Goal: Information Seeking & Learning: Learn about a topic

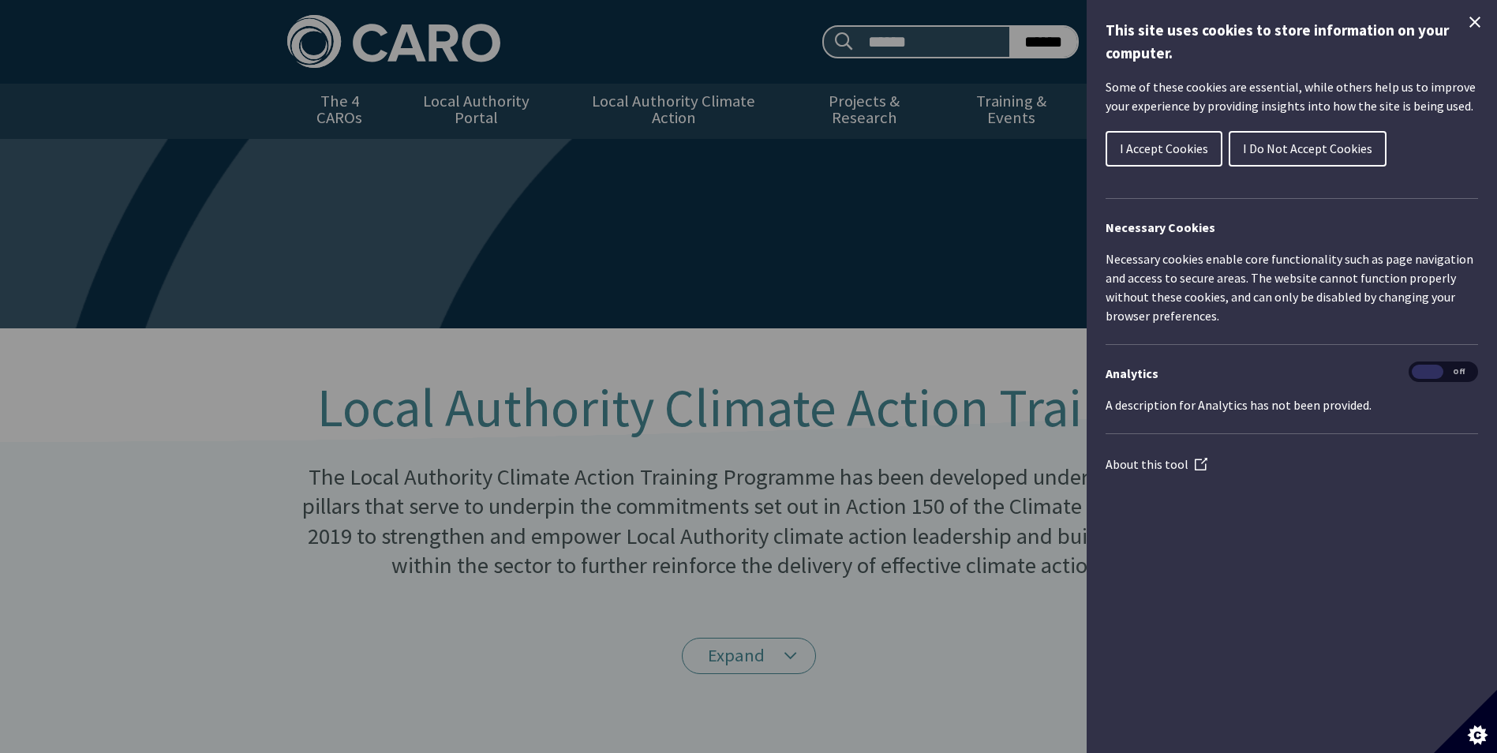
click at [1473, 17] on icon "Close Cookie Control" at bounding box center [1474, 22] width 19 height 19
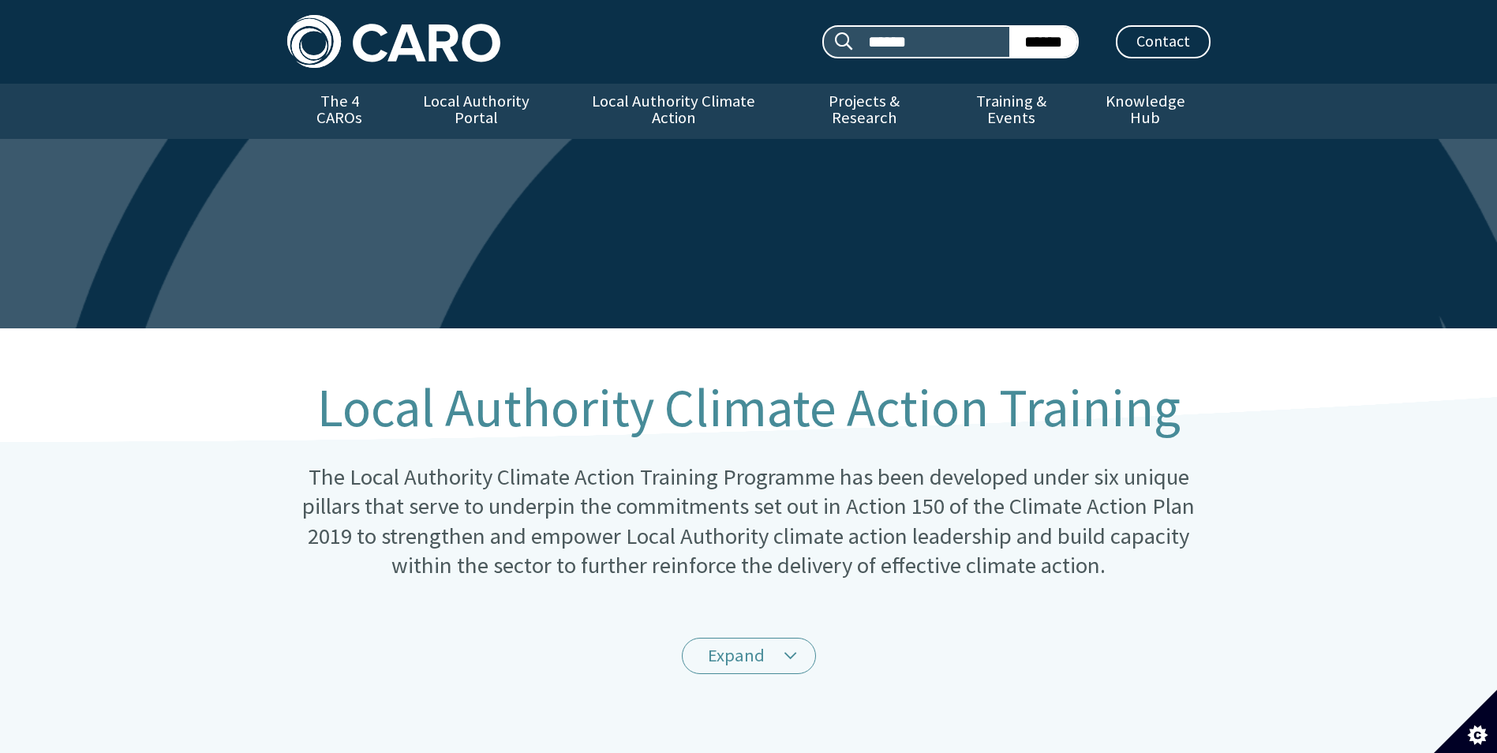
click at [966, 481] on p "The Local Authority Climate Action Training Programme has been developed under …" at bounding box center [748, 521] width 923 height 118
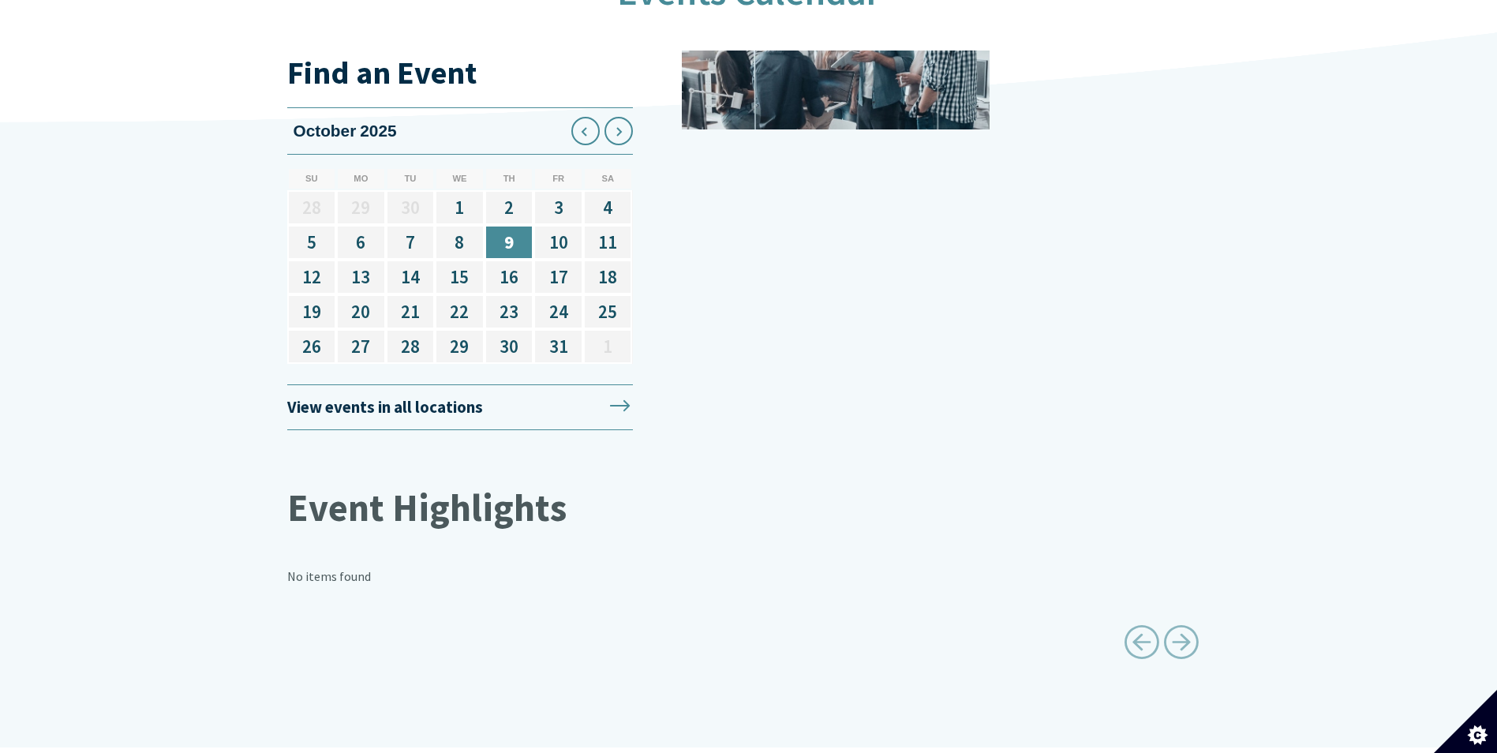
scroll to position [2051, 0]
click at [622, 387] on link "View events in all locations" at bounding box center [460, 406] width 346 height 47
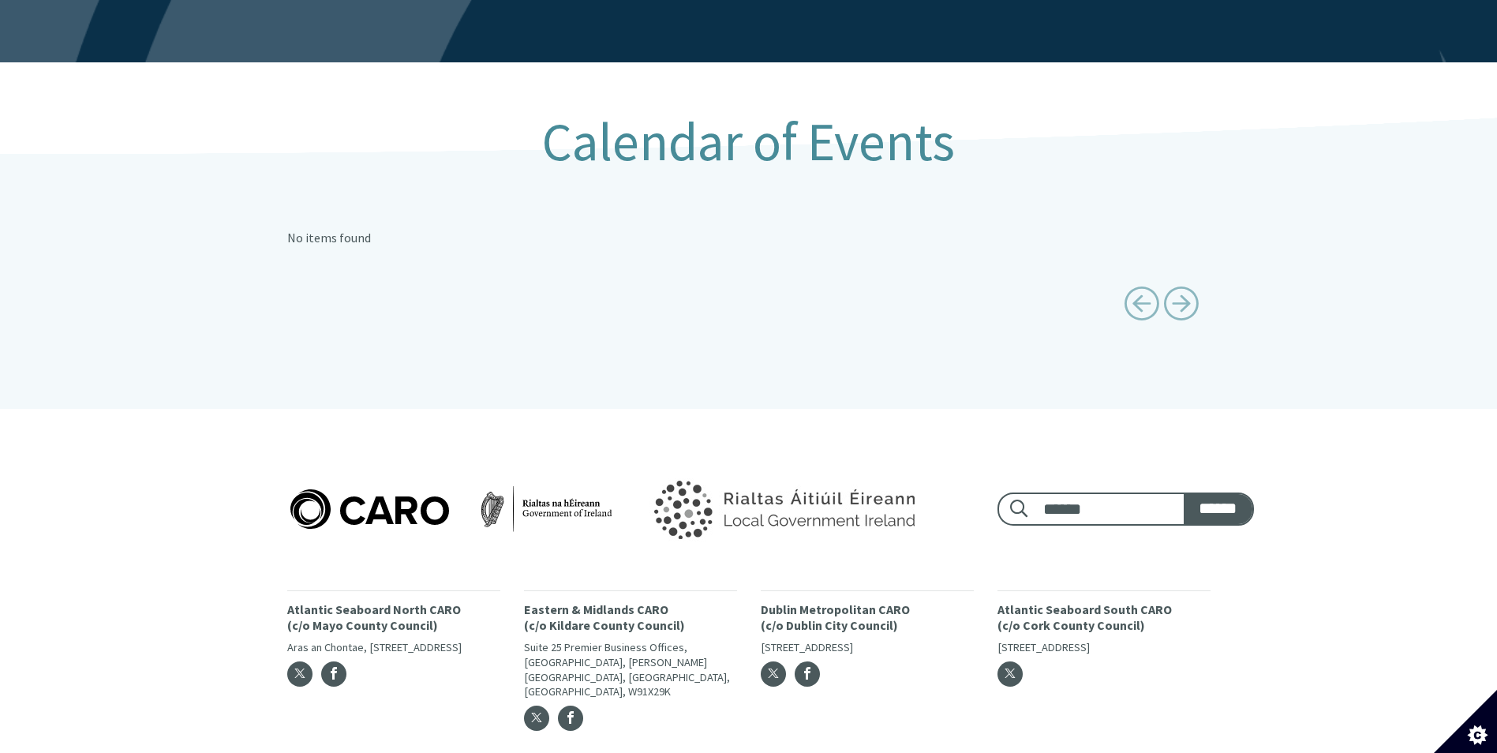
scroll to position [309, 0]
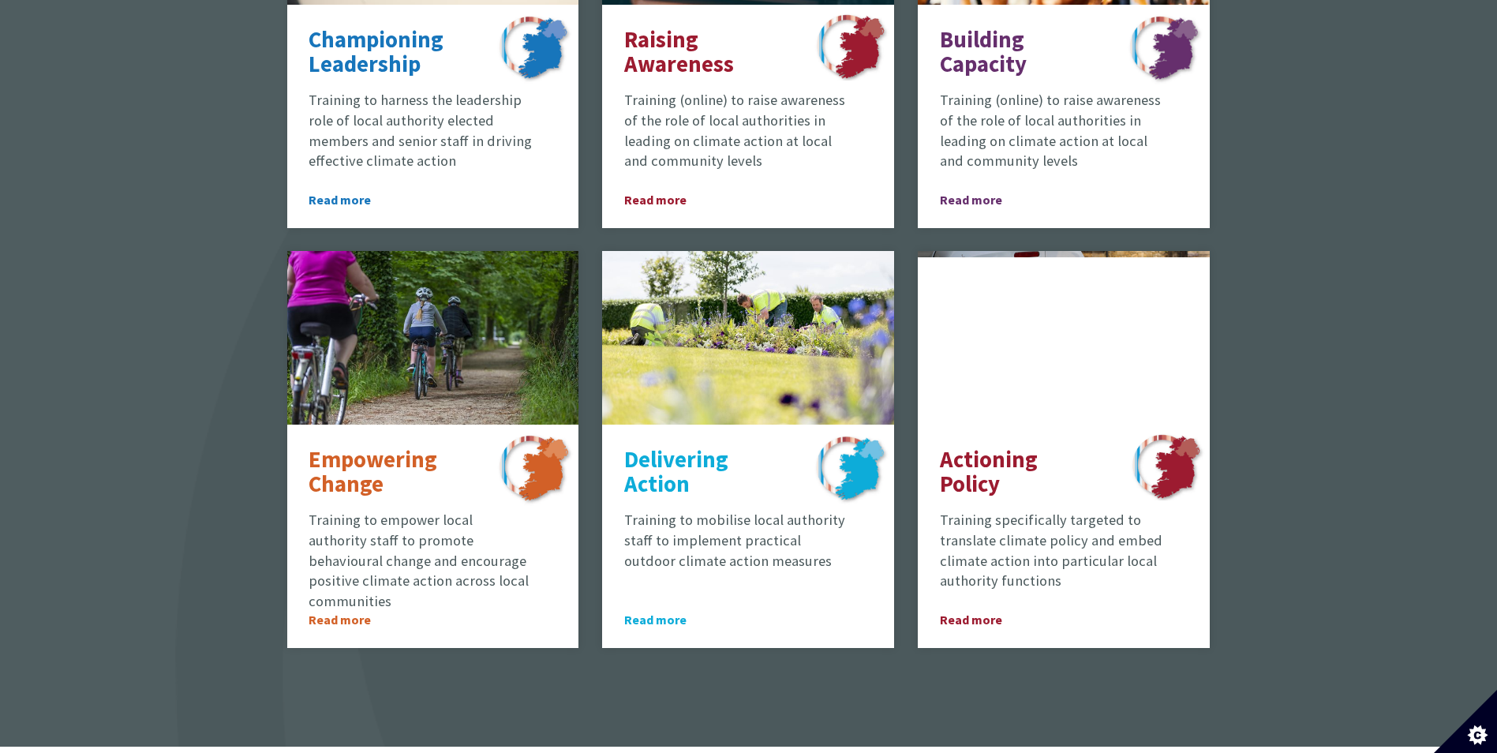
scroll to position [1168, 0]
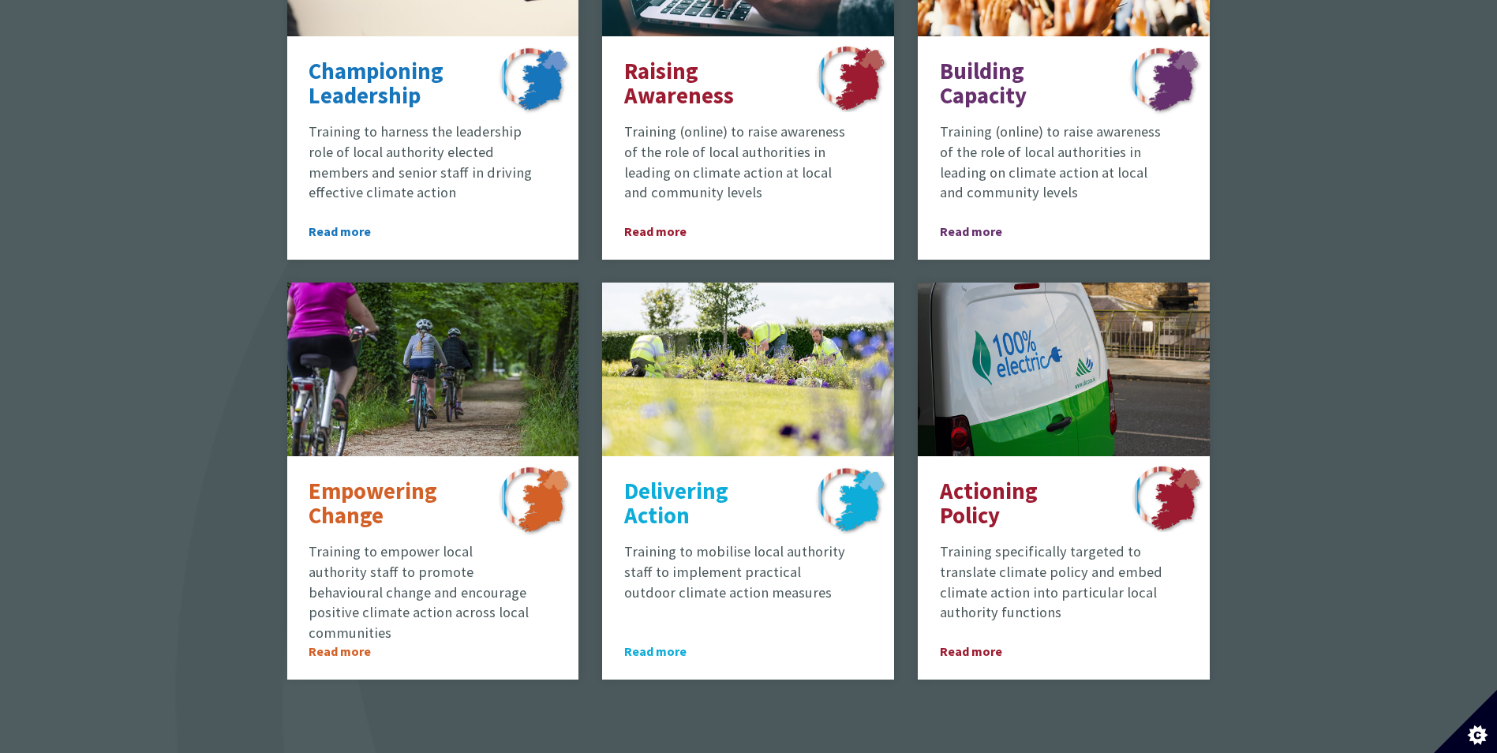
click at [202, 273] on div "Training Programmes The coordination, development and procurement of training c…" at bounding box center [748, 183] width 1497 height 1190
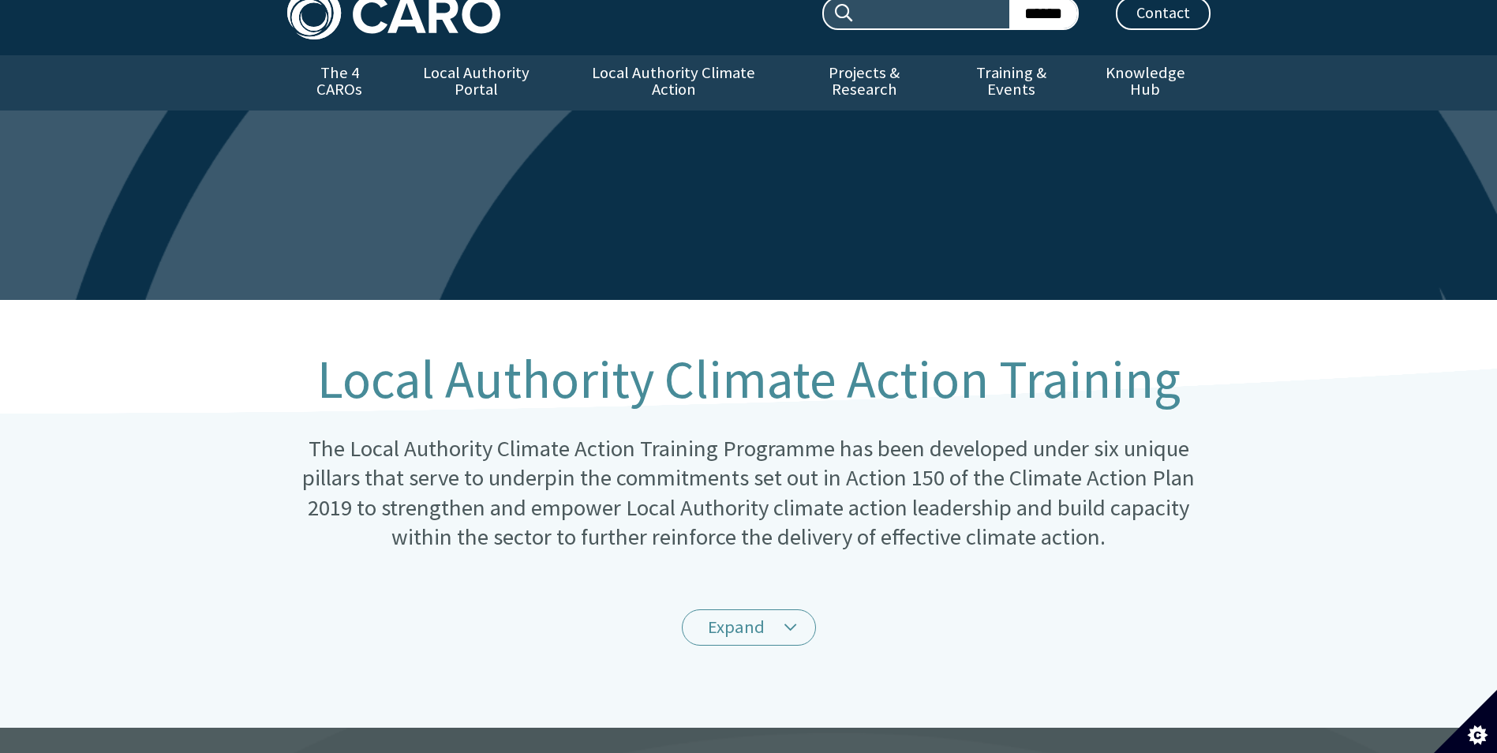
scroll to position [0, 0]
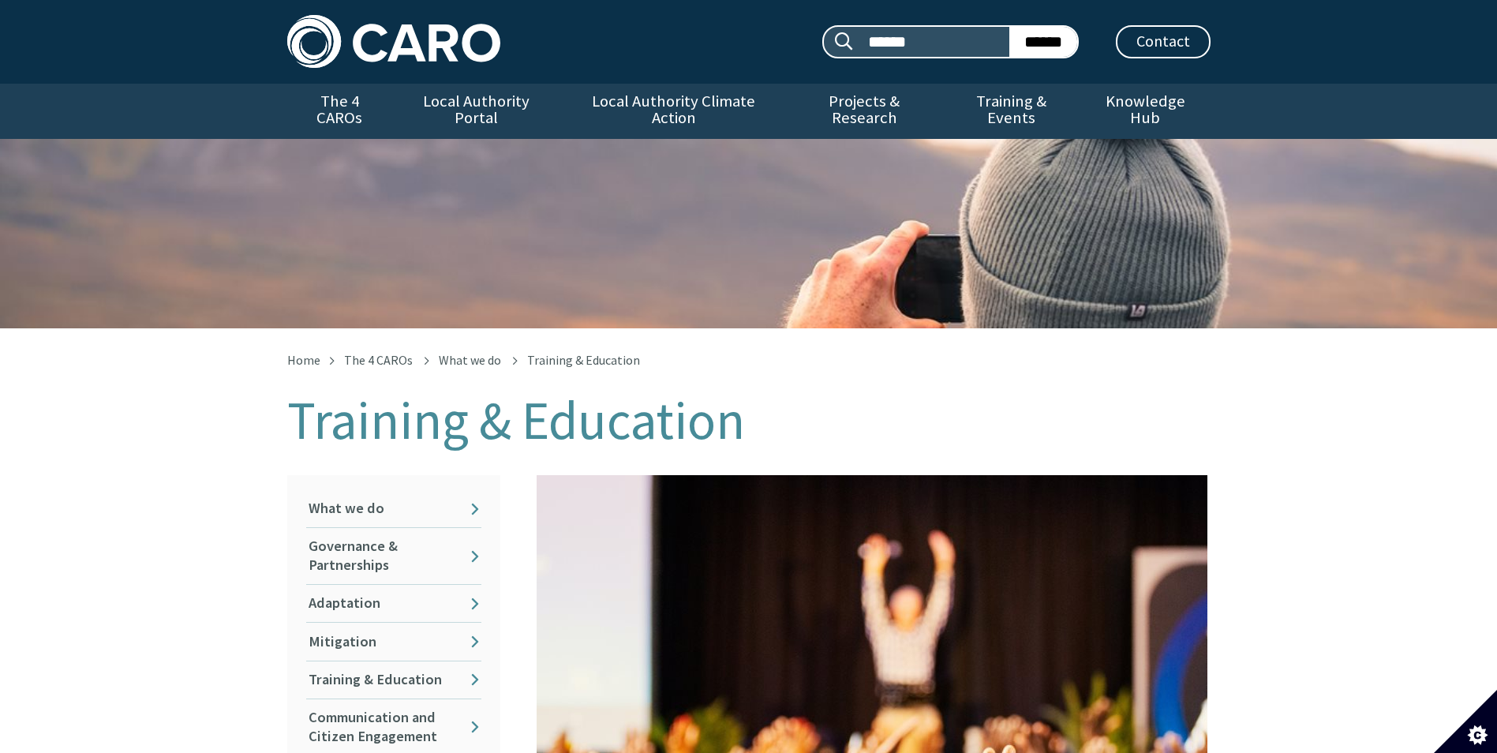
click at [110, 512] on div "Home The 4 CAROs What we do Training & Education Training & Education In this s…" at bounding box center [748, 764] width 1497 height 873
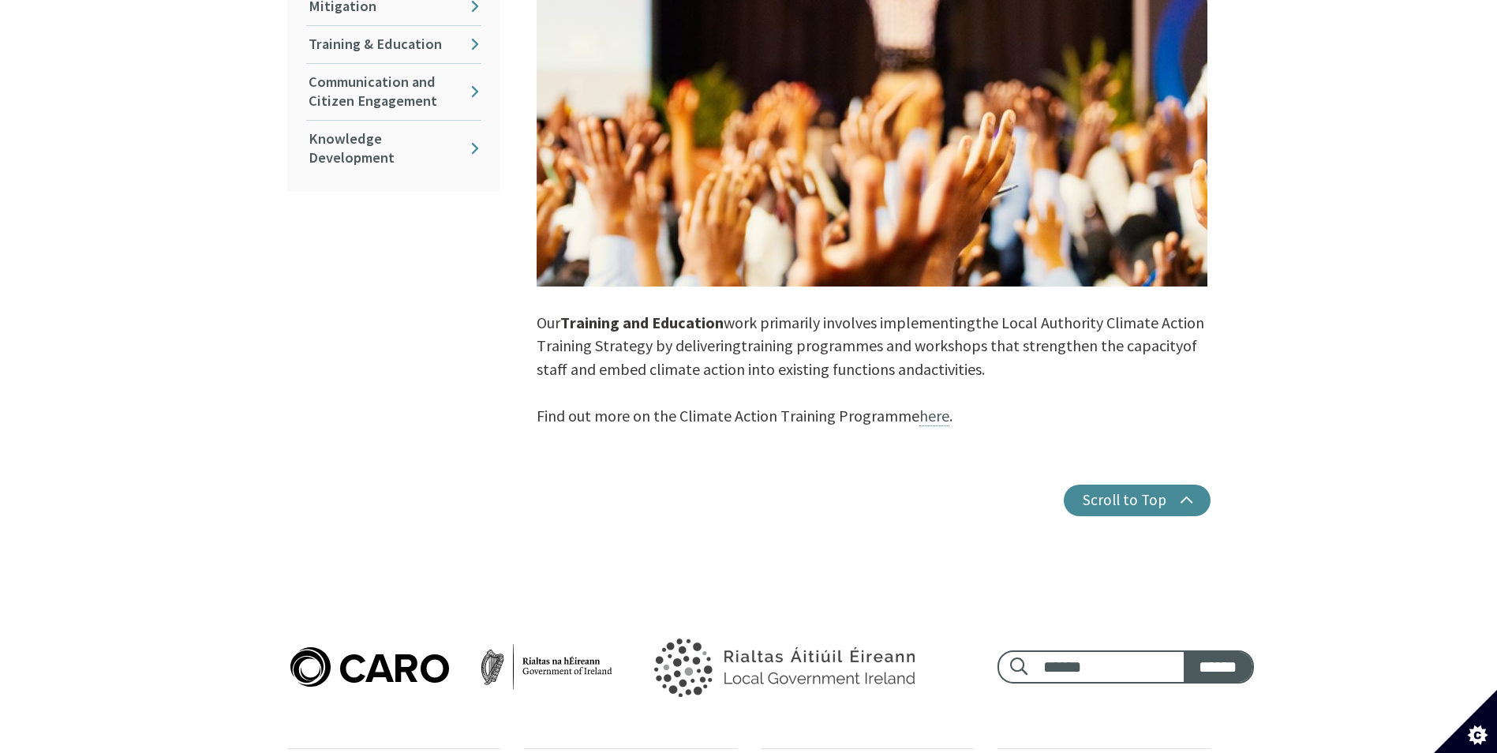
scroll to position [663, 0]
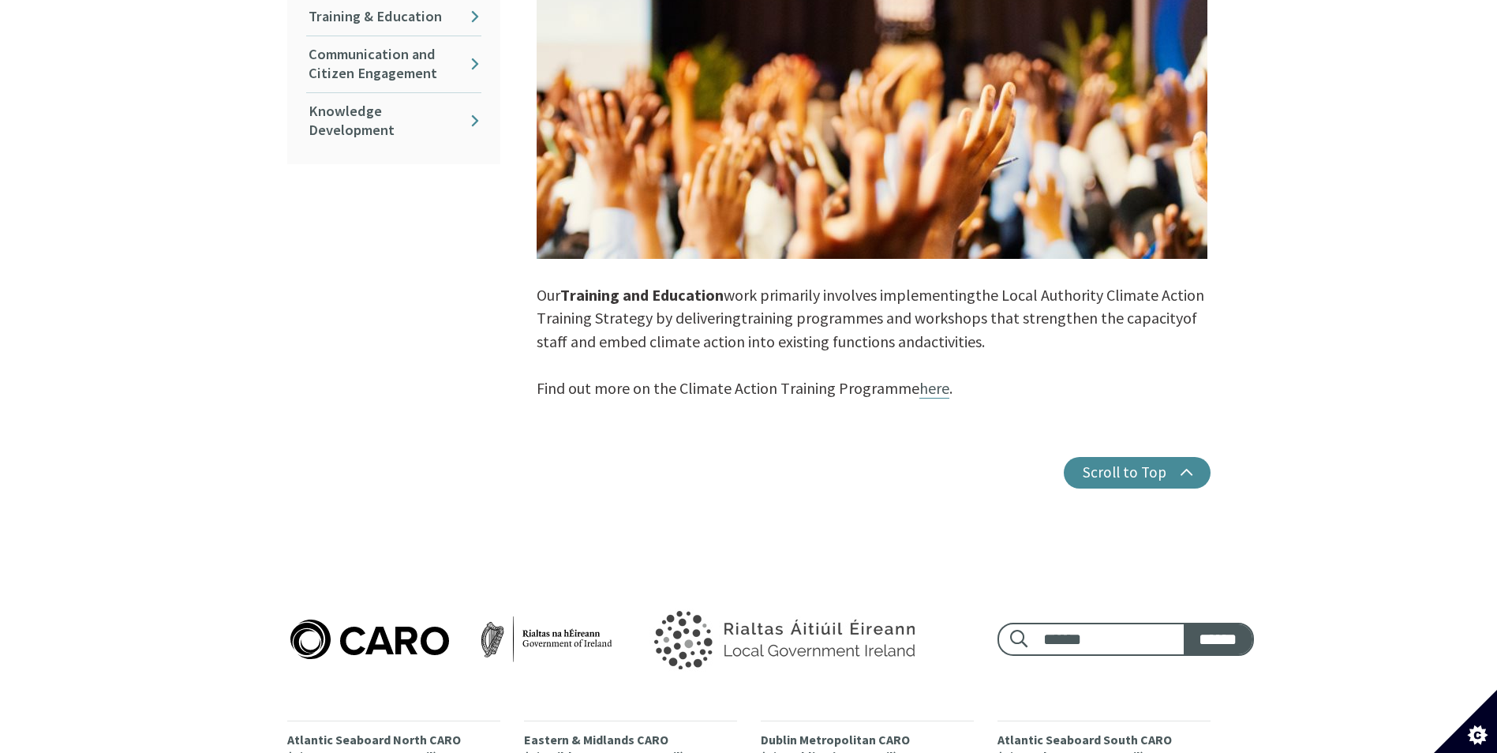
click at [939, 378] on link "here" at bounding box center [934, 388] width 30 height 21
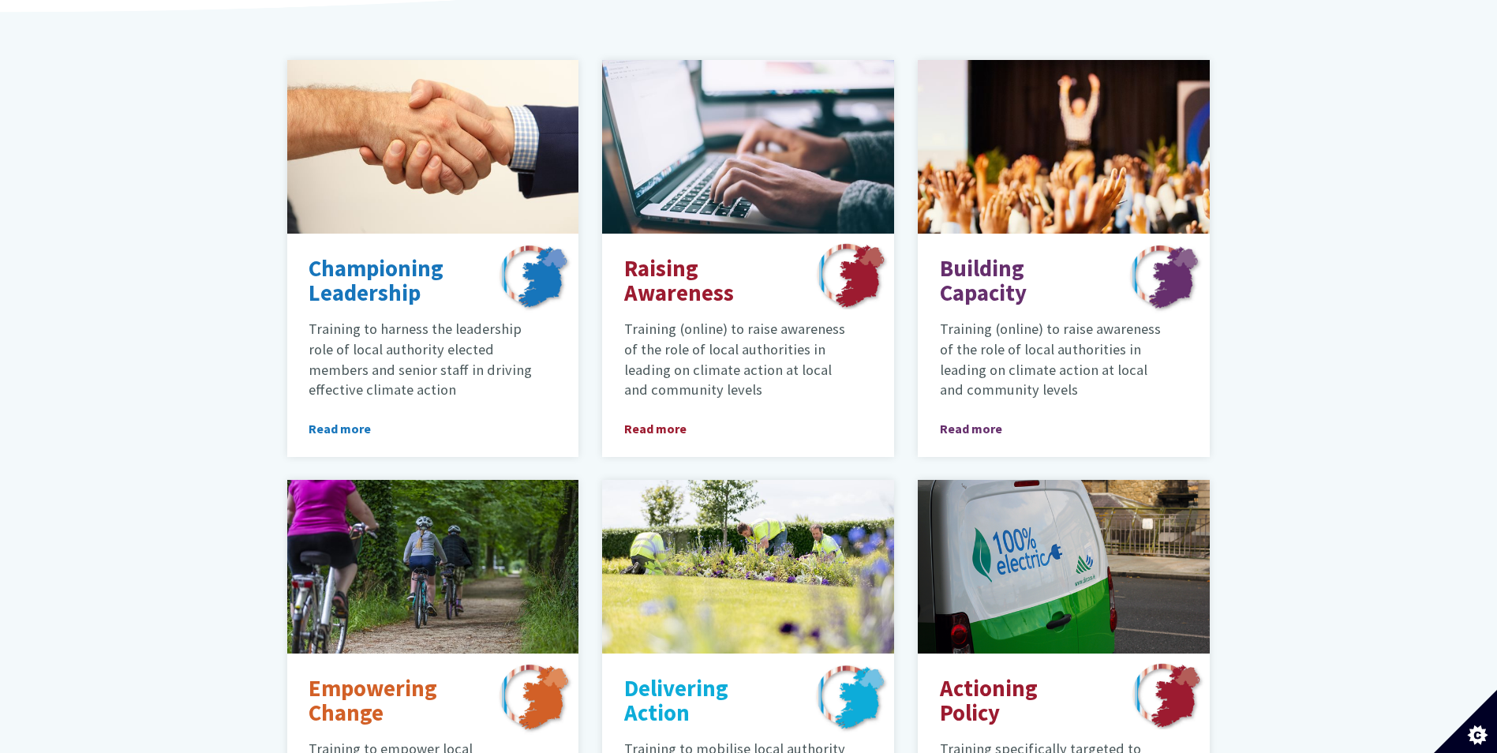
scroll to position [694, 0]
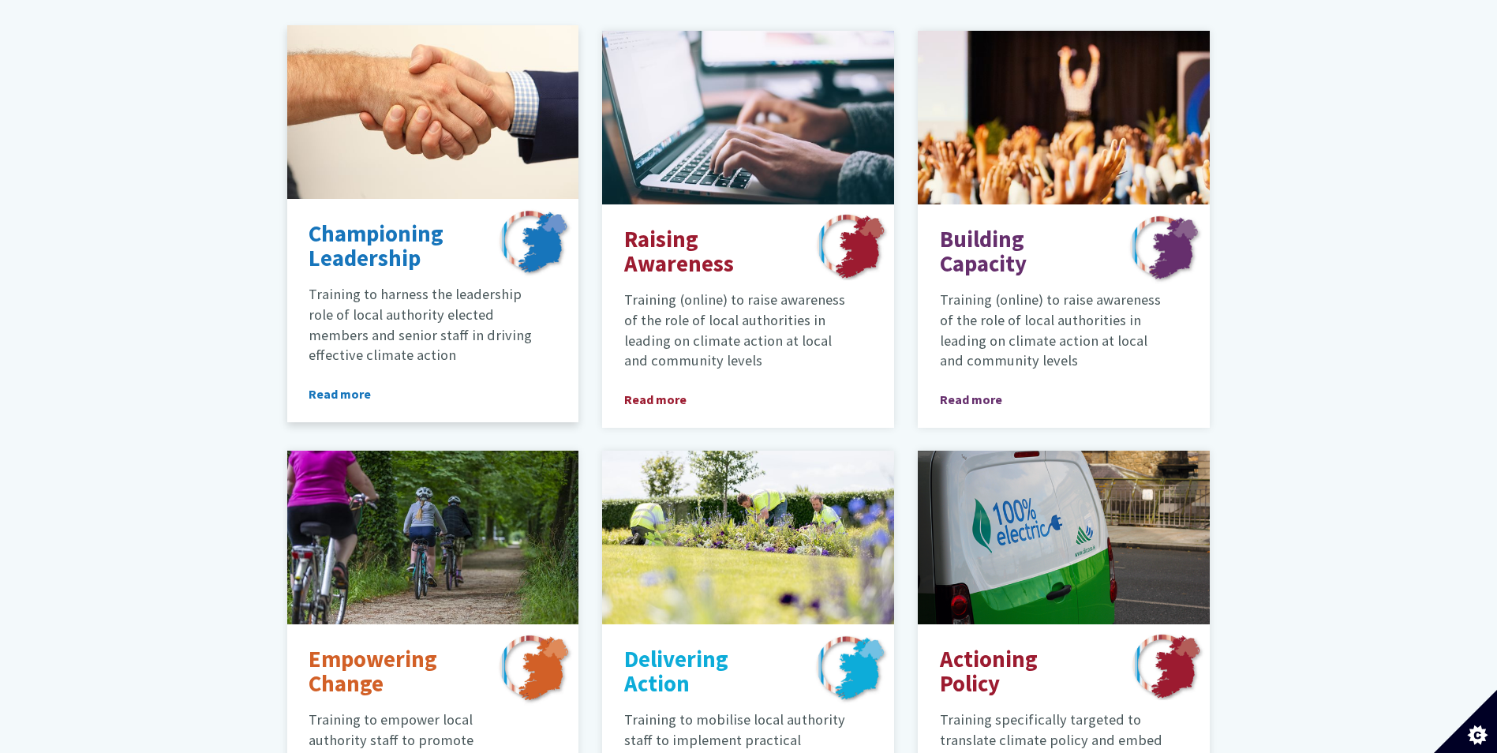
click at [343, 384] on span "Read more" at bounding box center [352, 393] width 88 height 19
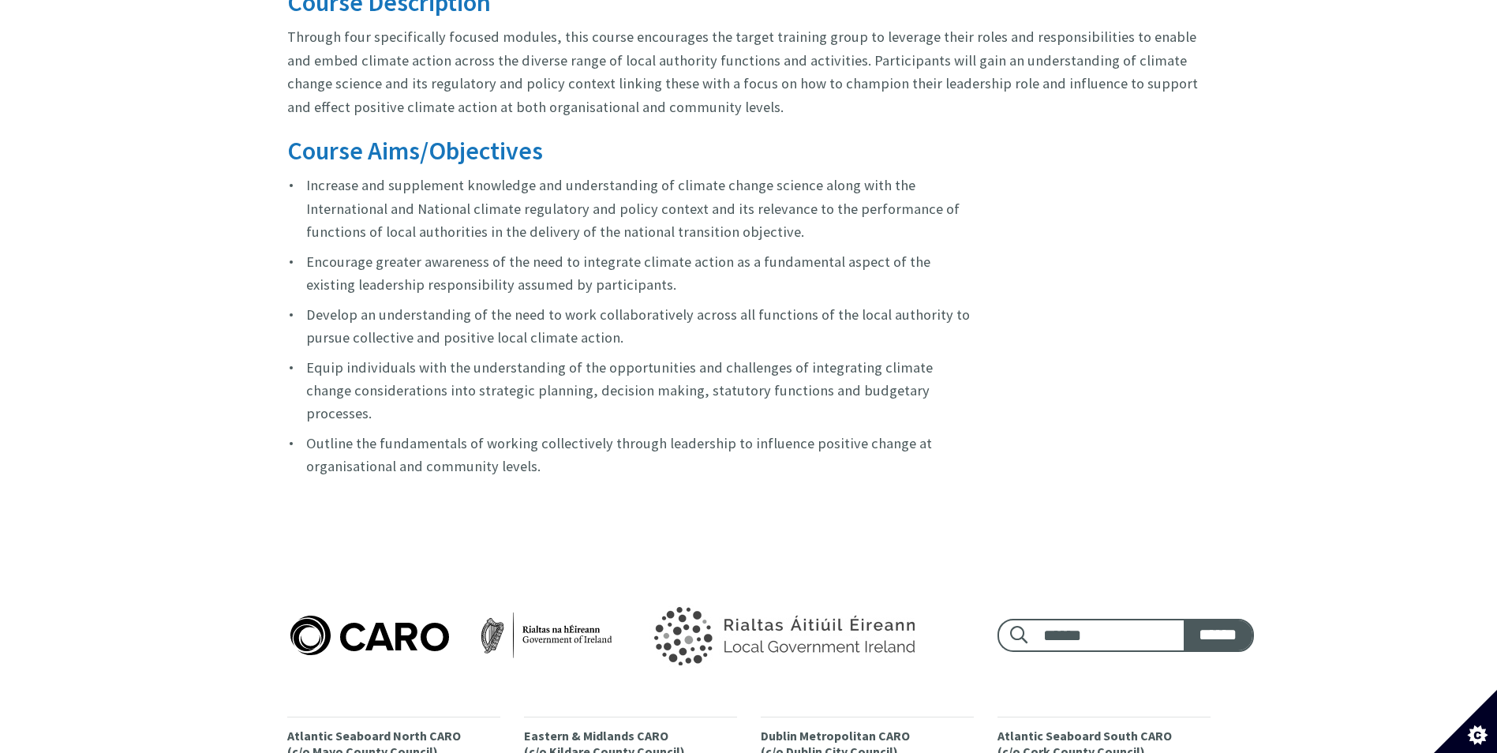
scroll to position [1321, 0]
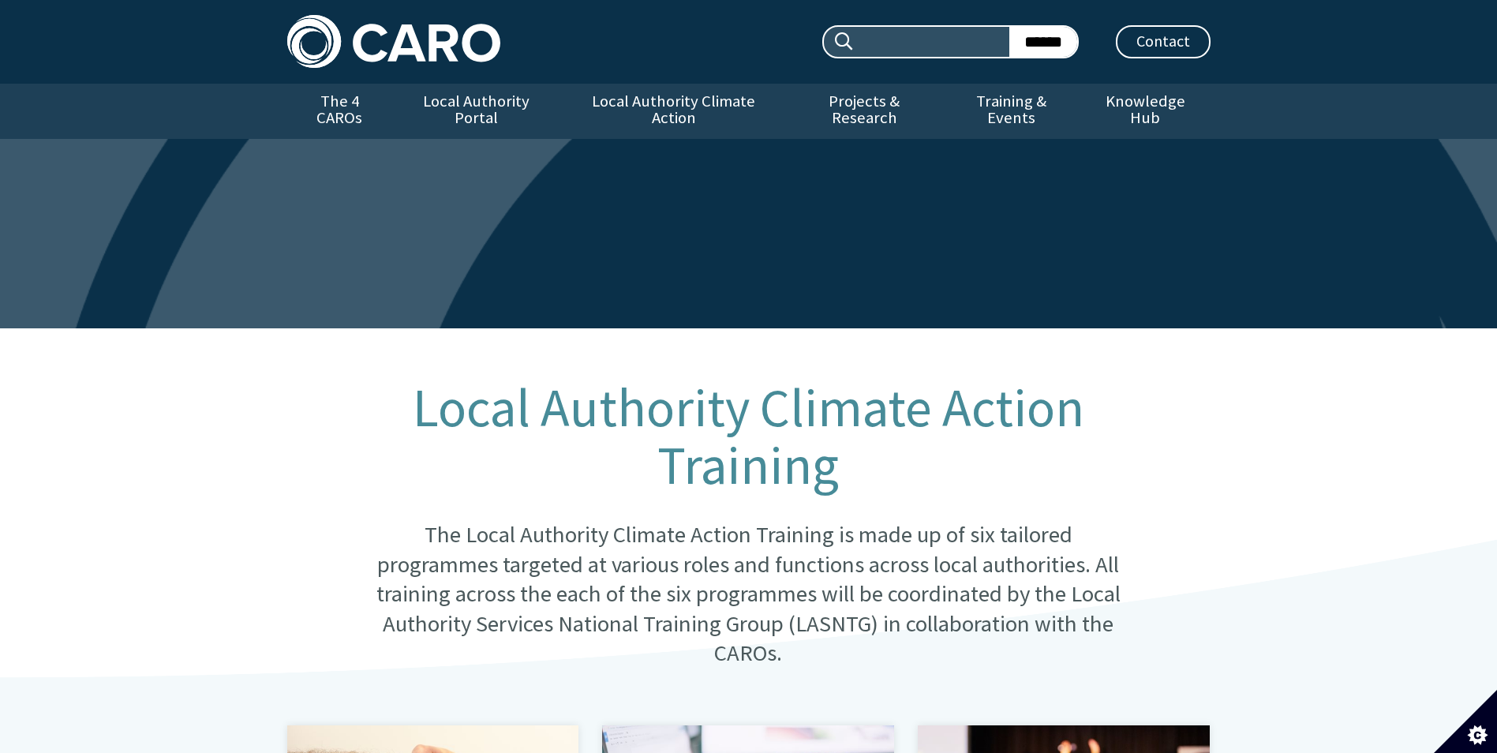
scroll to position [707, 0]
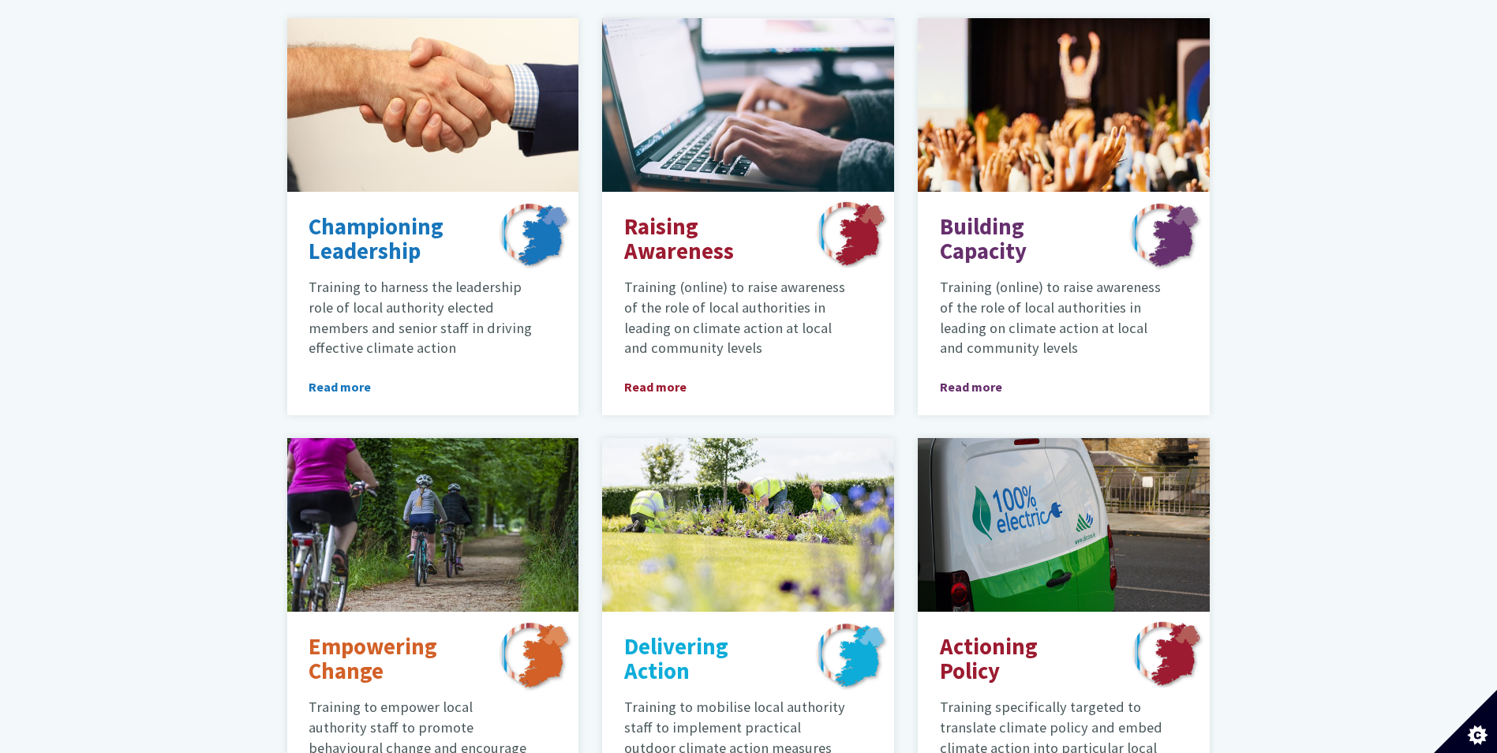
click at [1310, 589] on div "Local Authority Climate Action Training The Local Authority Climate Action Trai…" at bounding box center [748, 277] width 1497 height 1312
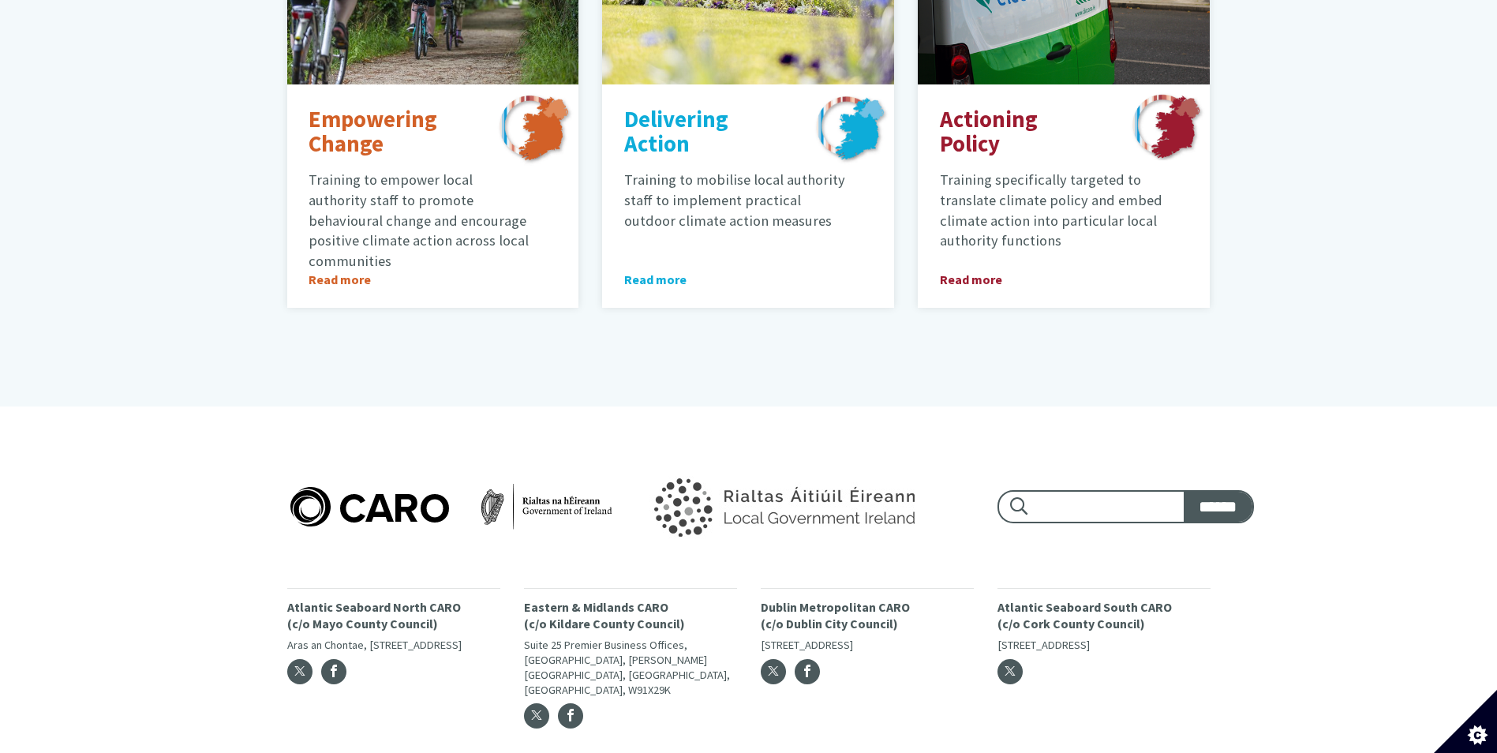
scroll to position [1243, 0]
